Goal: Task Accomplishment & Management: Manage account settings

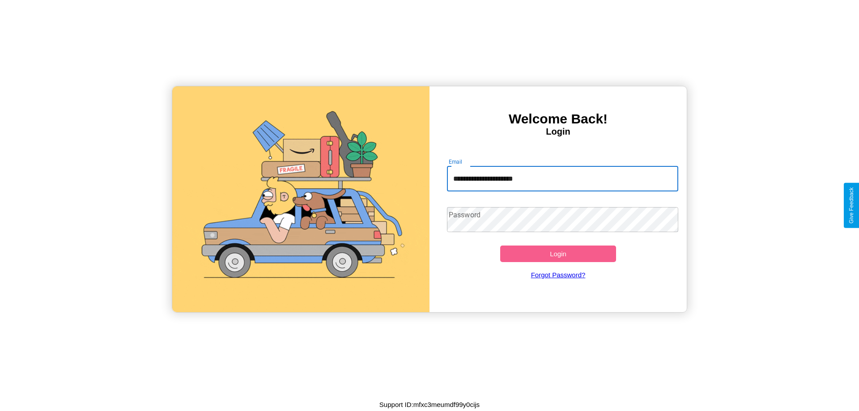
type input "**********"
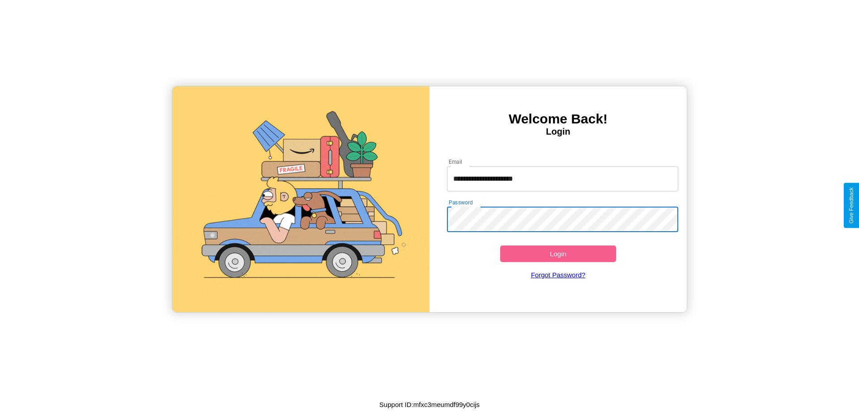
click at [558, 254] on button "Login" at bounding box center [558, 254] width 116 height 17
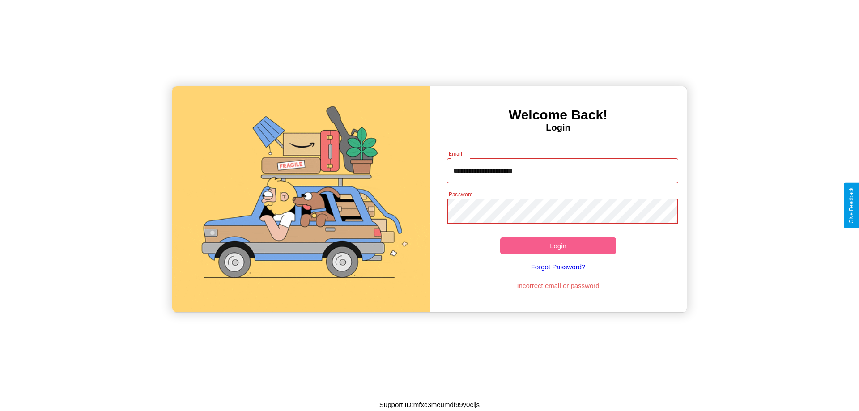
click at [558, 246] on button "Login" at bounding box center [558, 245] width 116 height 17
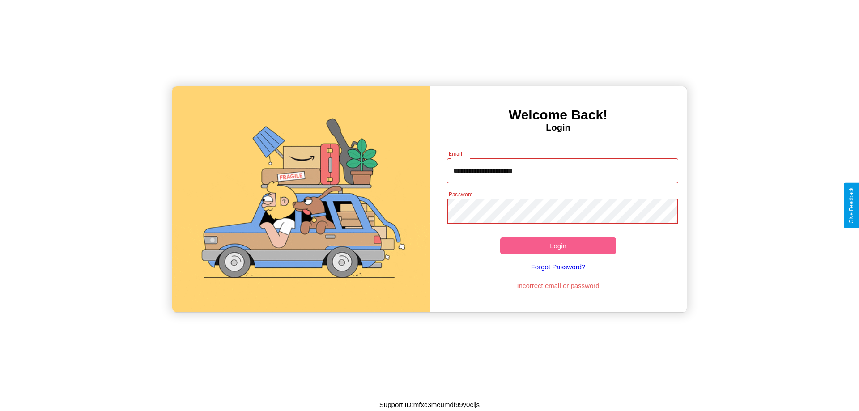
click at [558, 246] on button "Login" at bounding box center [558, 245] width 116 height 17
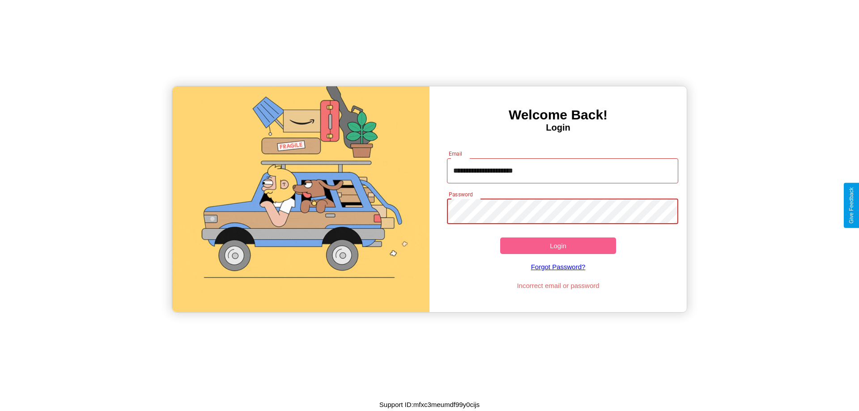
click at [558, 246] on button "Login" at bounding box center [558, 245] width 116 height 17
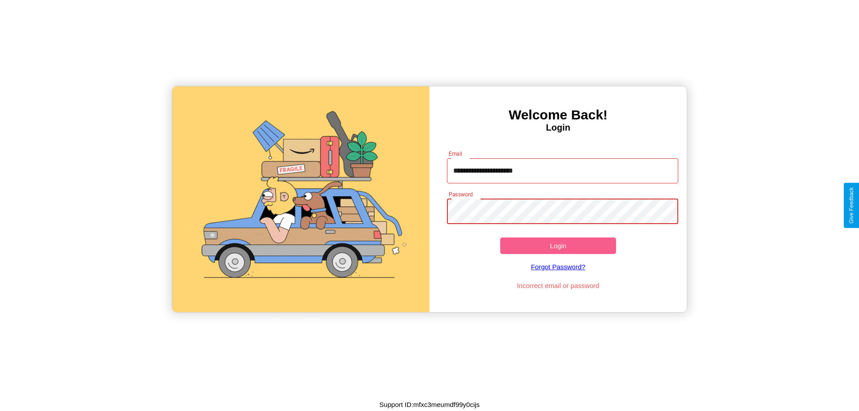
click at [558, 246] on button "Login" at bounding box center [558, 245] width 116 height 17
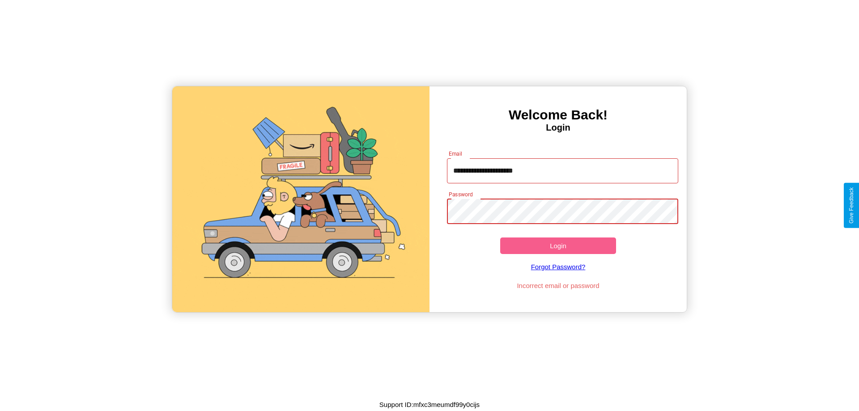
click at [558, 246] on button "Login" at bounding box center [558, 245] width 116 height 17
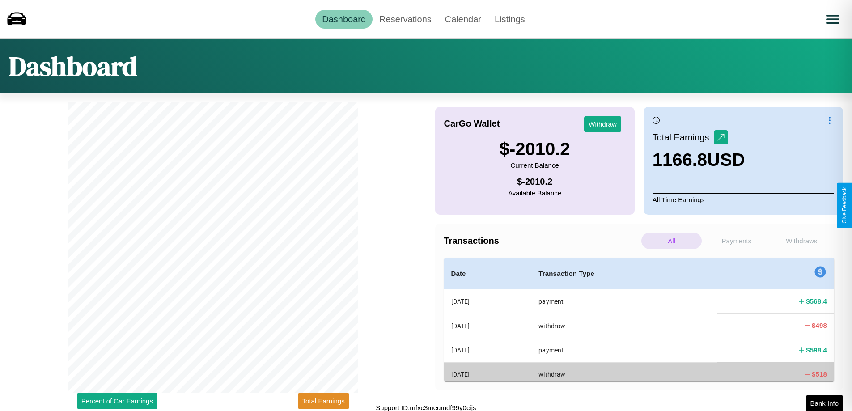
scroll to position [3, 0]
